Goal: Information Seeking & Learning: Learn about a topic

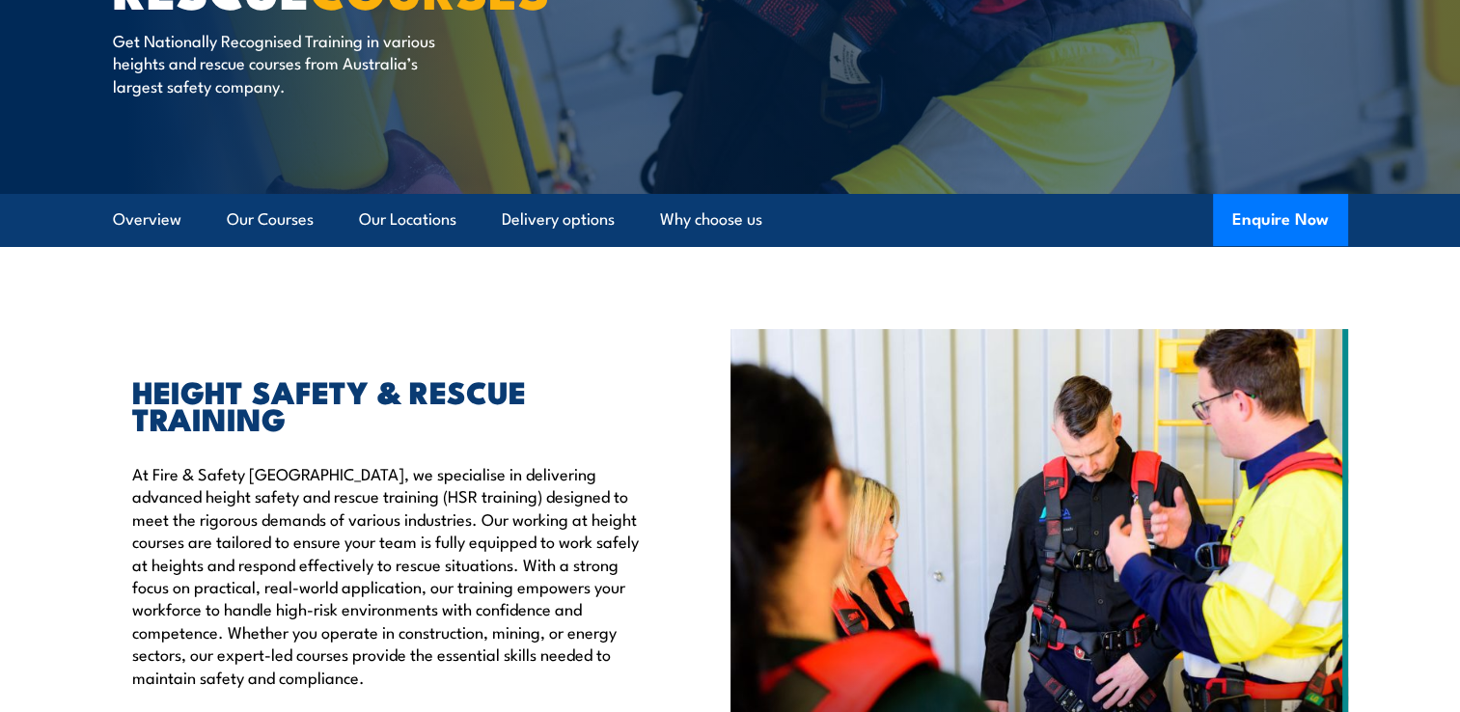
scroll to position [355, 0]
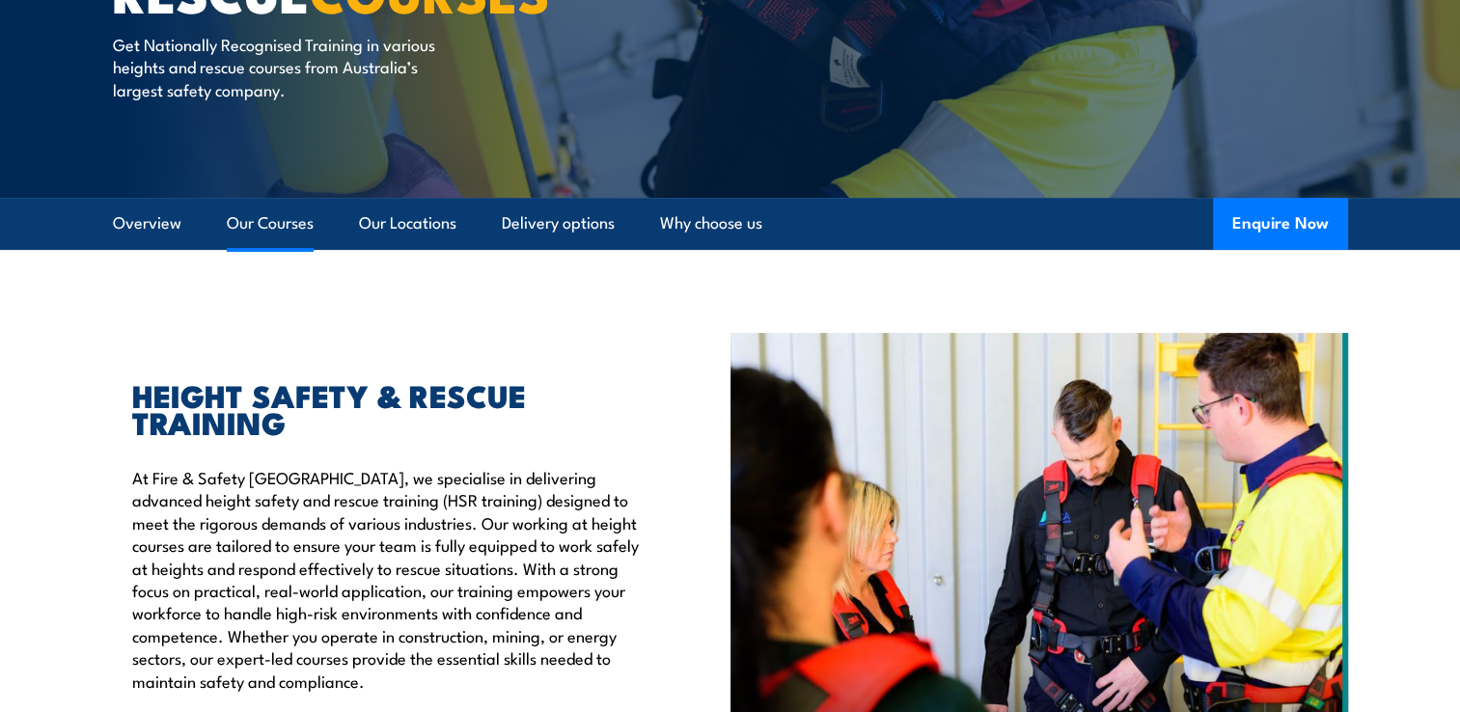
click at [266, 226] on link "Our Courses" at bounding box center [270, 223] width 87 height 51
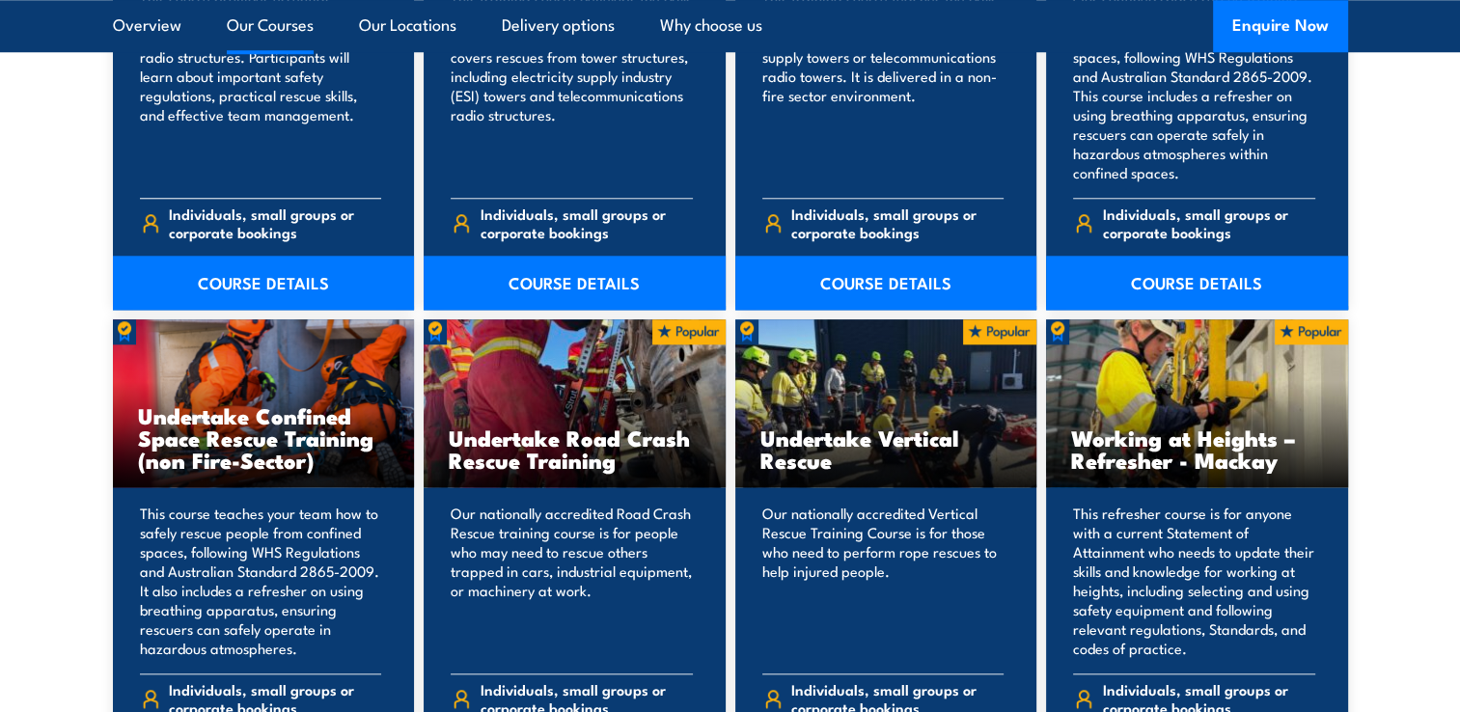
scroll to position [1597, 0]
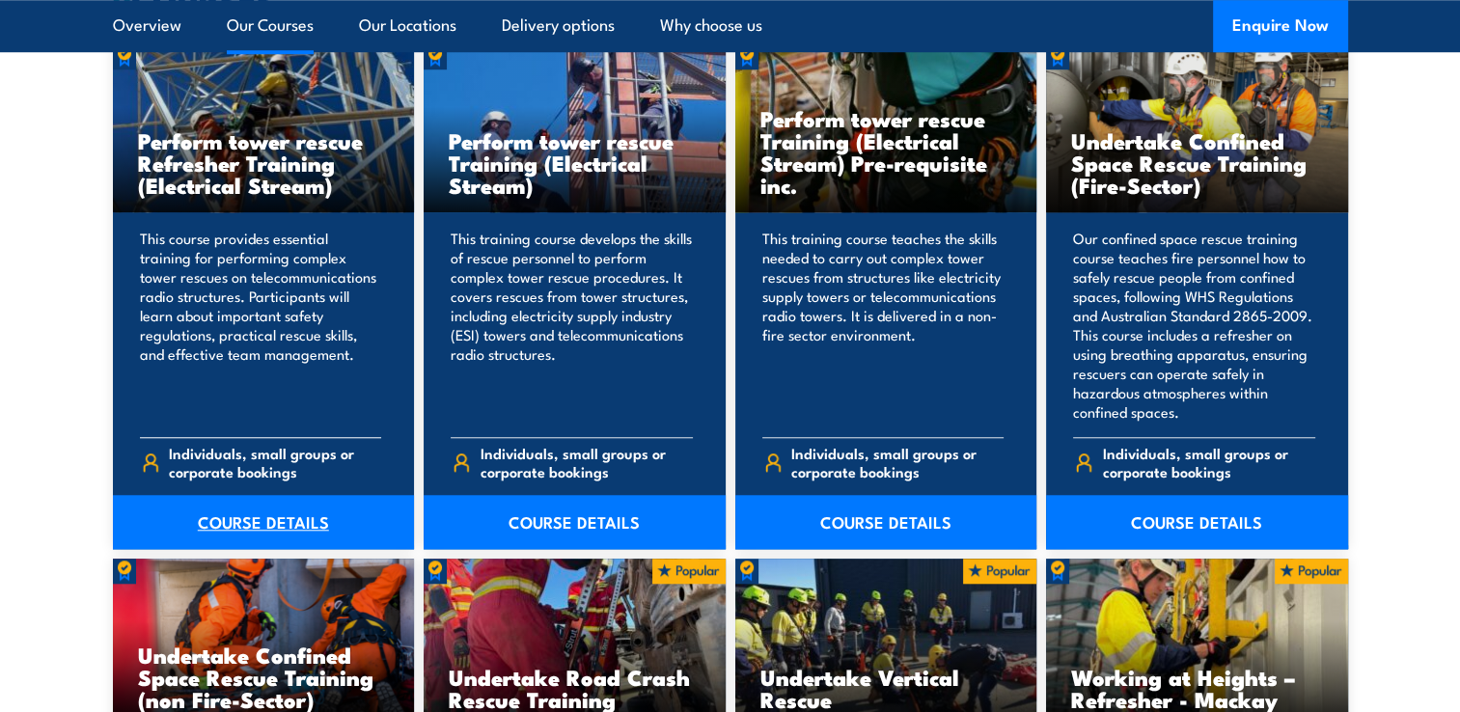
click at [318, 527] on link "COURSE DETAILS" at bounding box center [264, 522] width 302 height 54
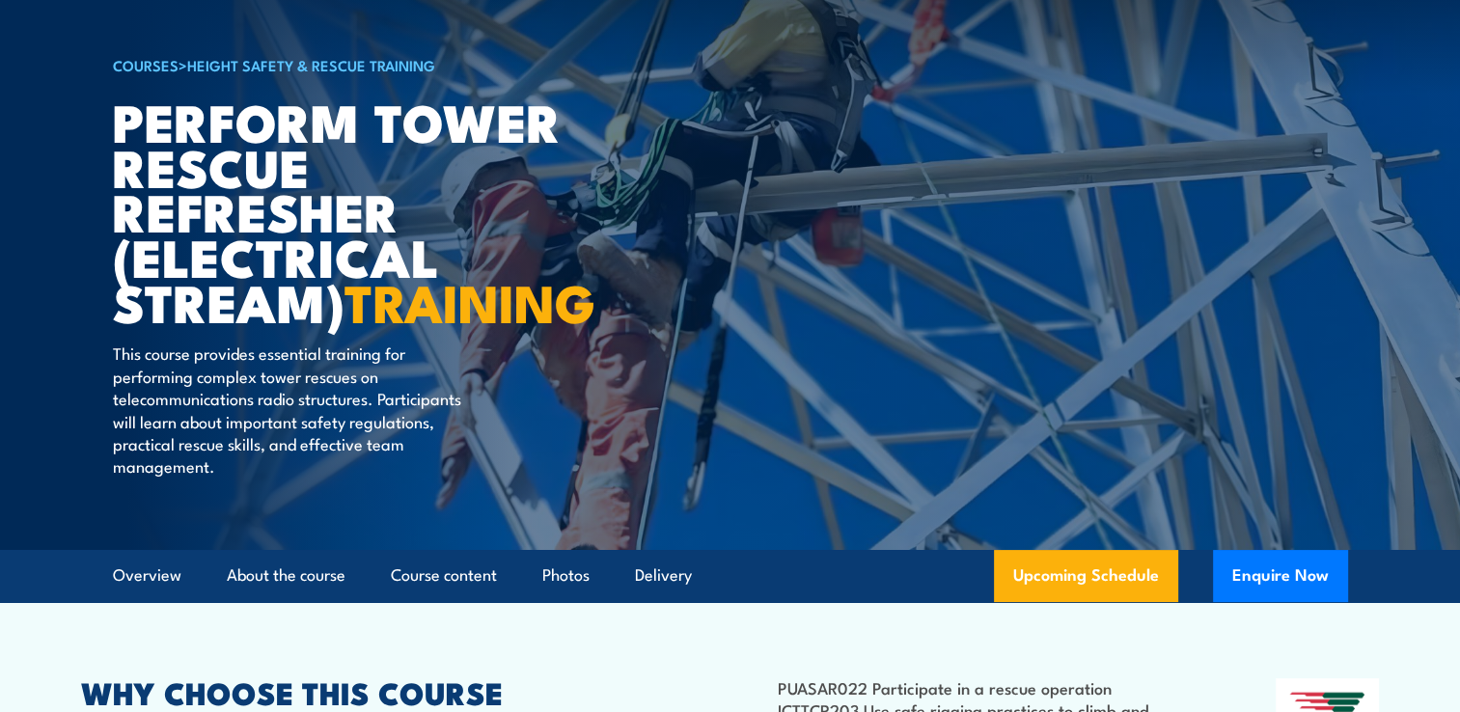
scroll to position [111, 0]
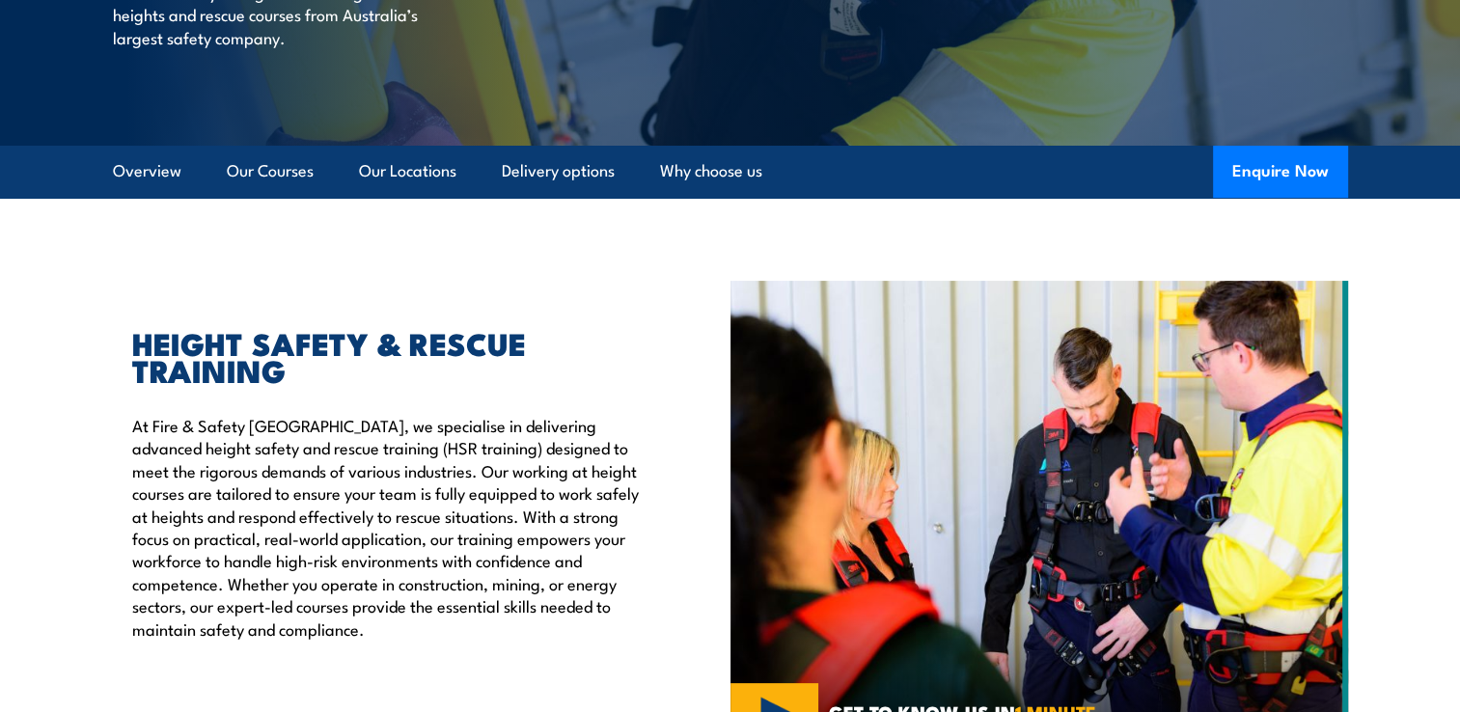
scroll to position [398, 0]
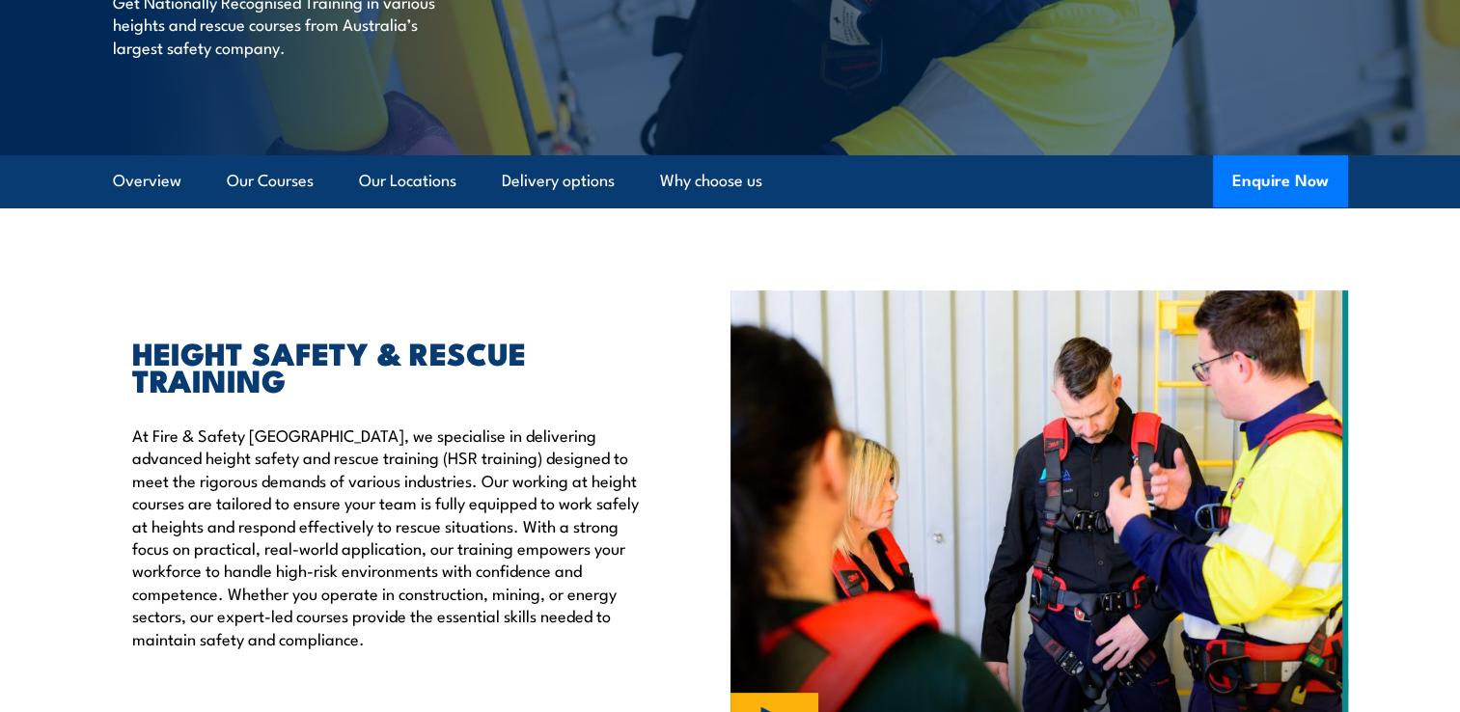
scroll to position [355, 0]
